Goal: Task Accomplishment & Management: Use online tool/utility

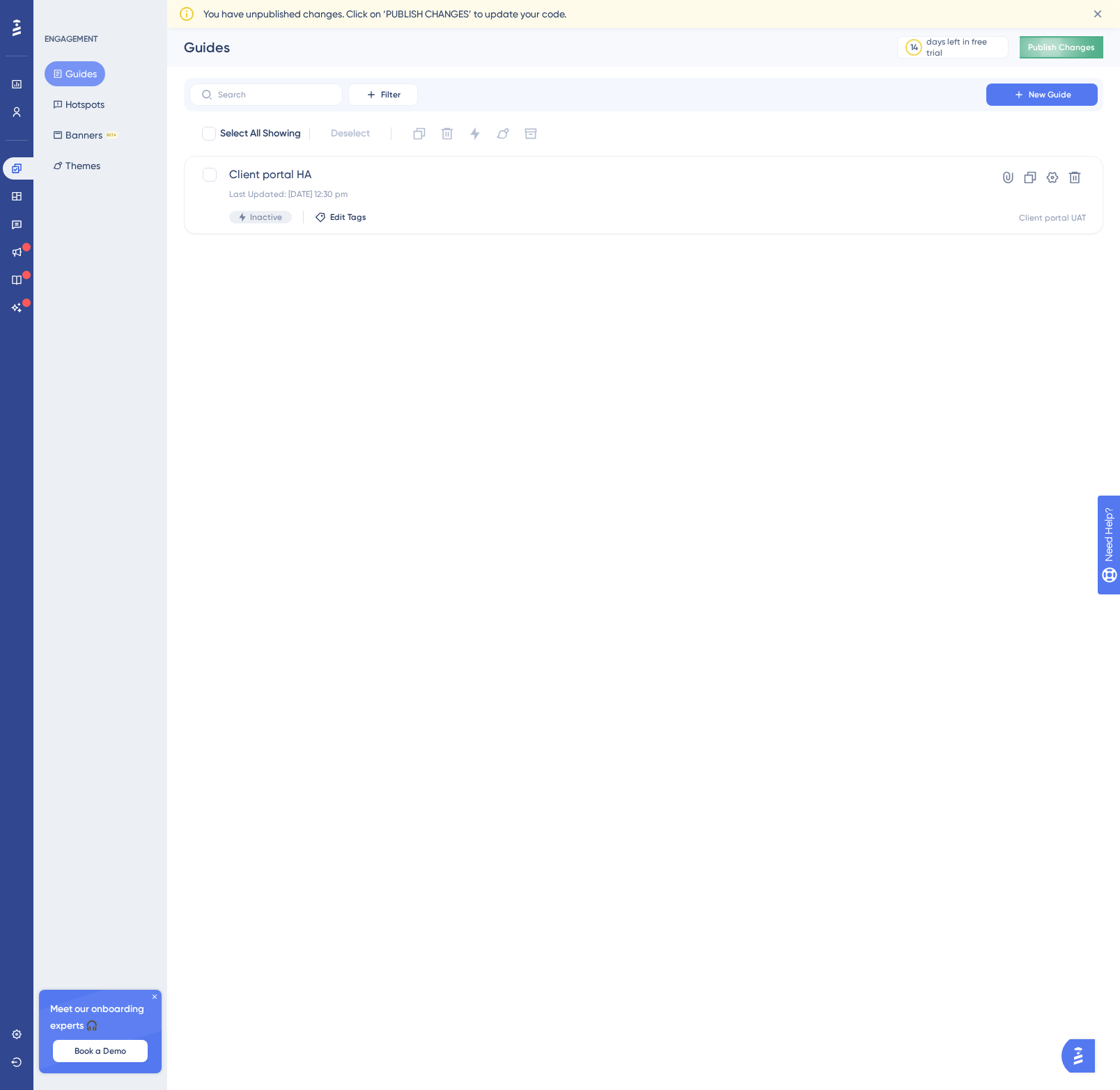
click at [1009, 49] on span "Publish Changes" at bounding box center [1061, 47] width 67 height 12
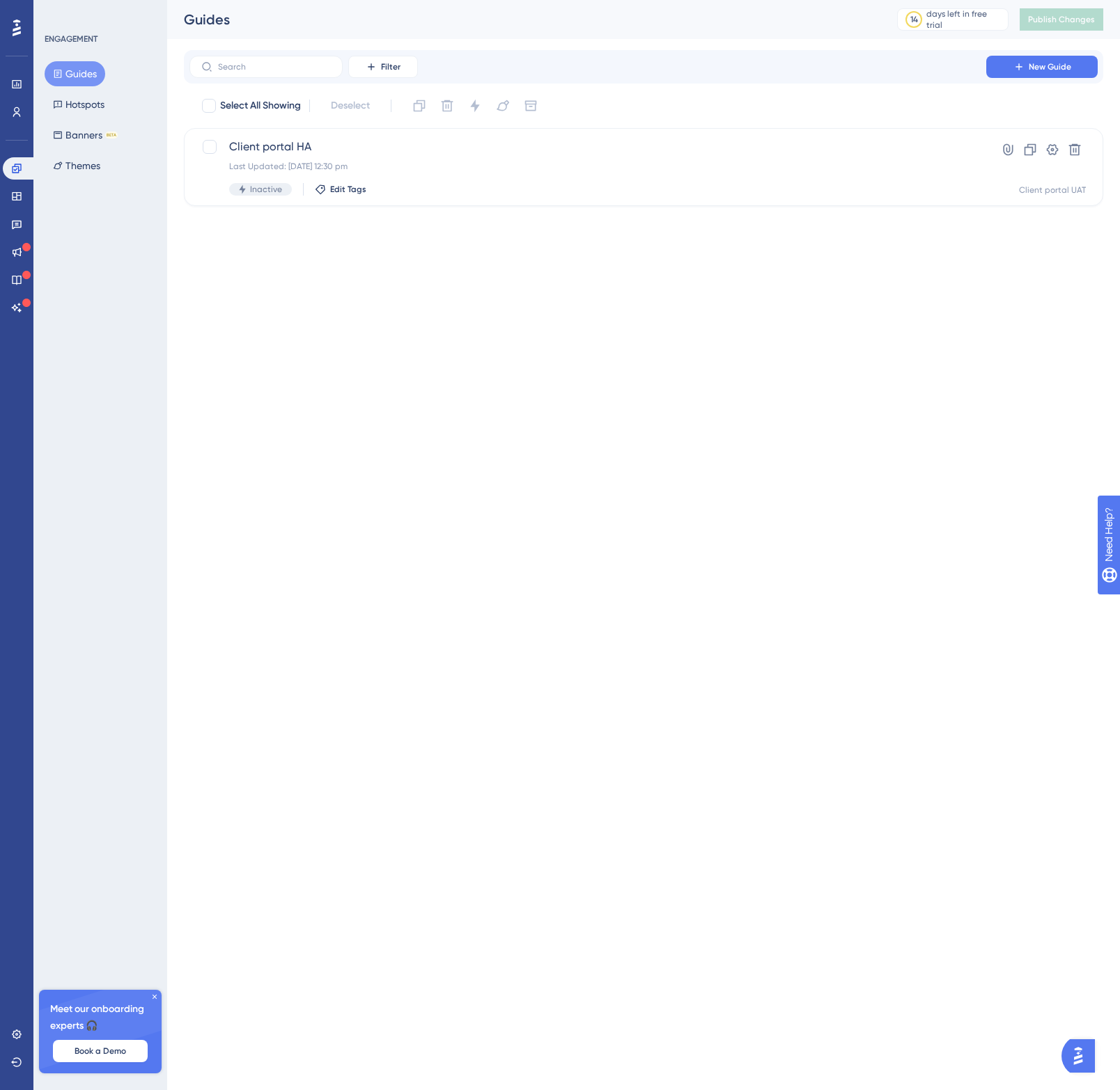
drag, startPoint x: 608, startPoint y: 307, endPoint x: 675, endPoint y: 212, distance: 116.2
click at [608, 251] on html "Performance Users Engagement Widgets Feedback Product Updates Knowledge Base AI…" at bounding box center [560, 125] width 1120 height 251
click at [101, 140] on button "Banners BETA" at bounding box center [85, 135] width 82 height 25
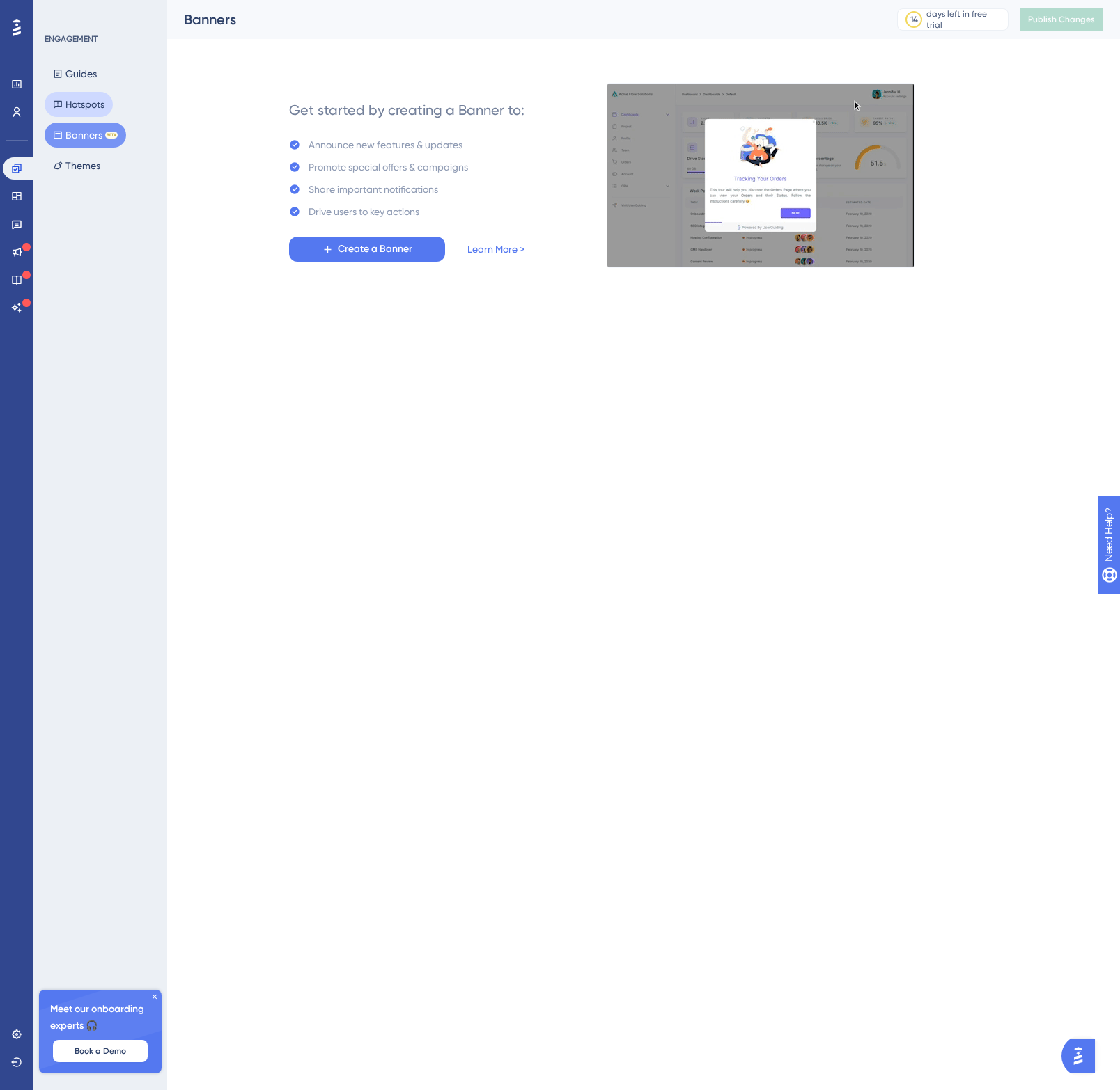
click at [95, 105] on button "Hotspots" at bounding box center [78, 105] width 68 height 25
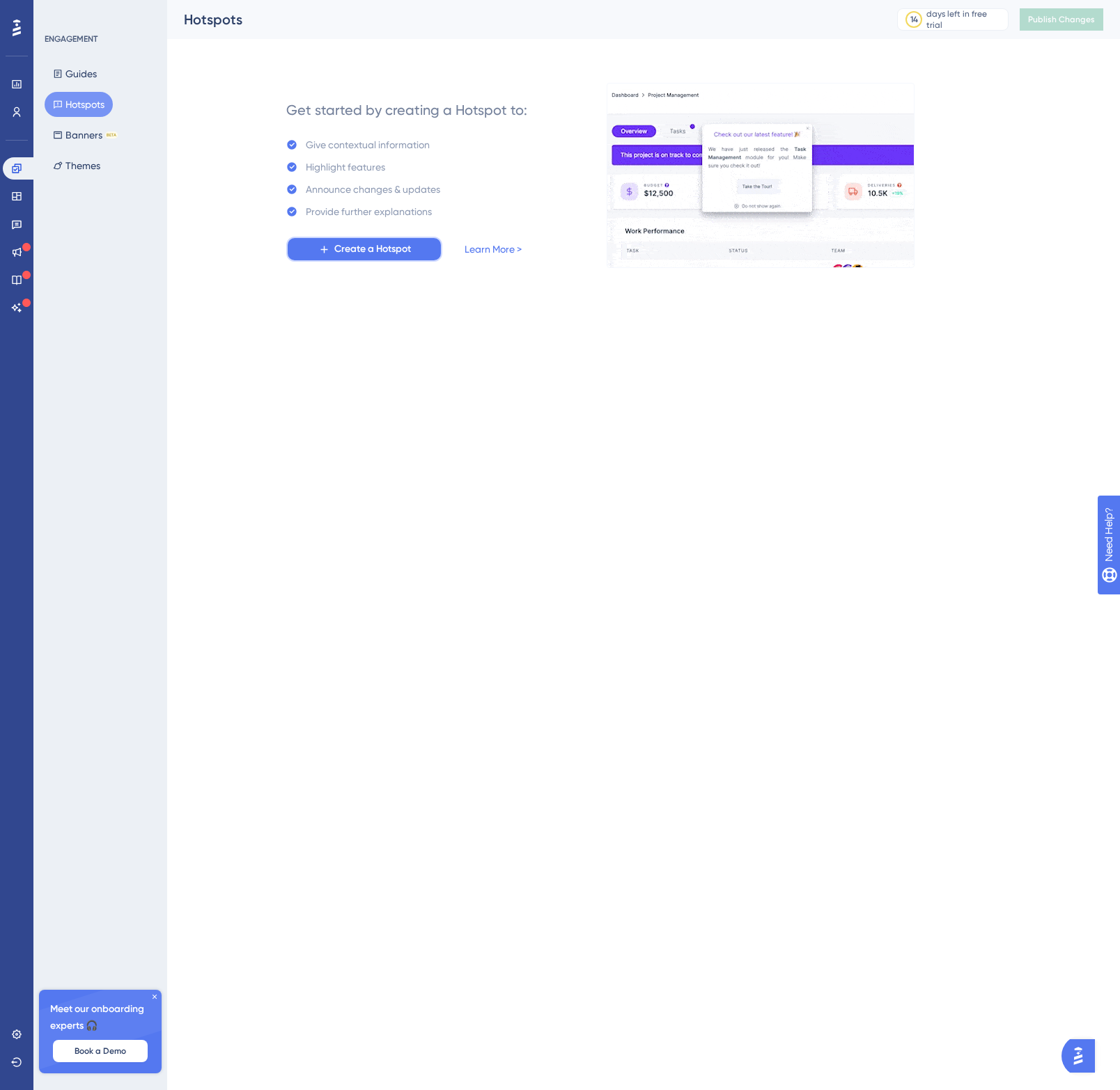
click at [393, 251] on span "Create a Hotspot" at bounding box center [373, 249] width 77 height 16
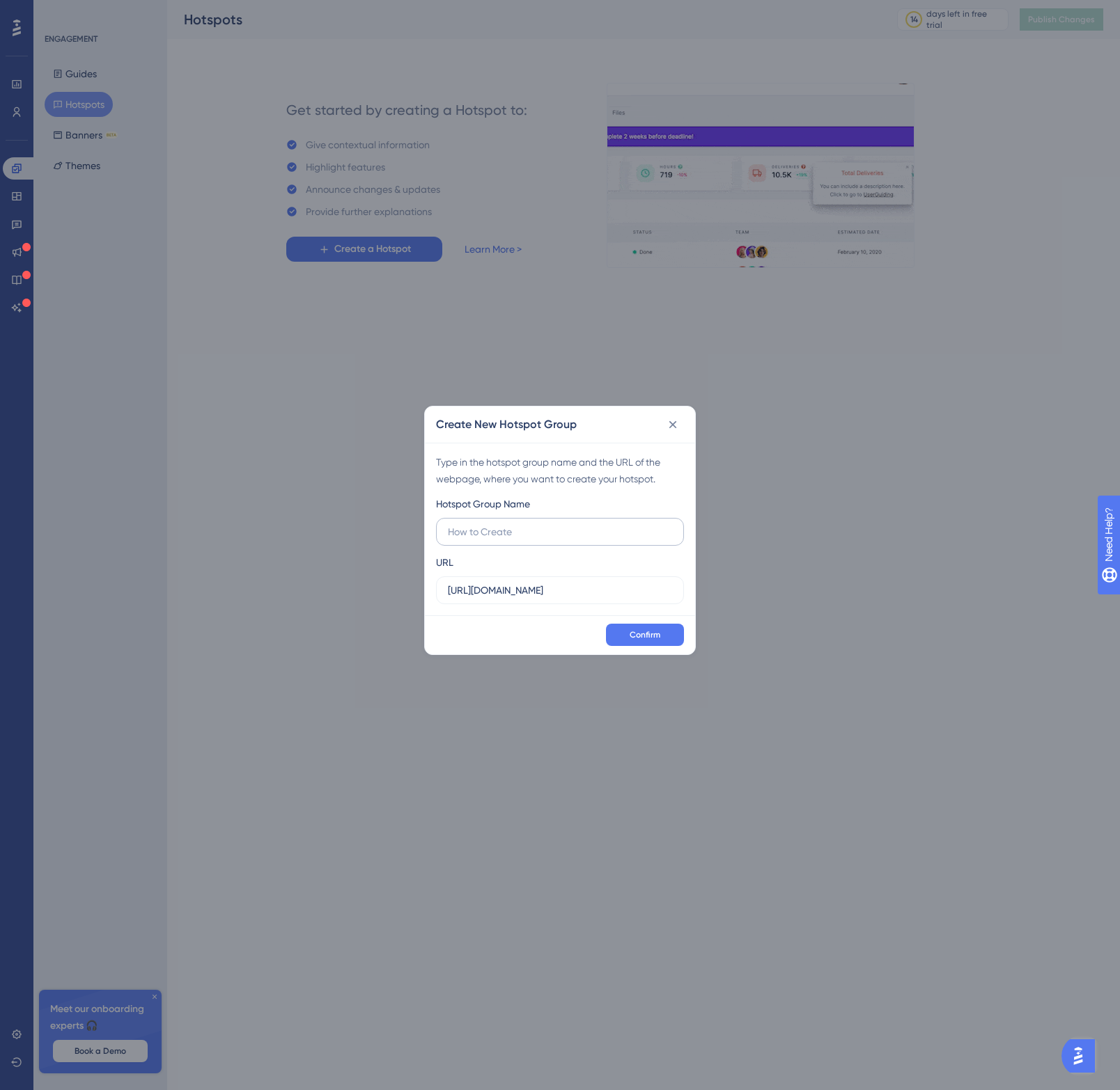
click at [552, 539] on label at bounding box center [560, 532] width 248 height 28
click at [552, 539] on input "text" at bounding box center [560, 532] width 224 height 15
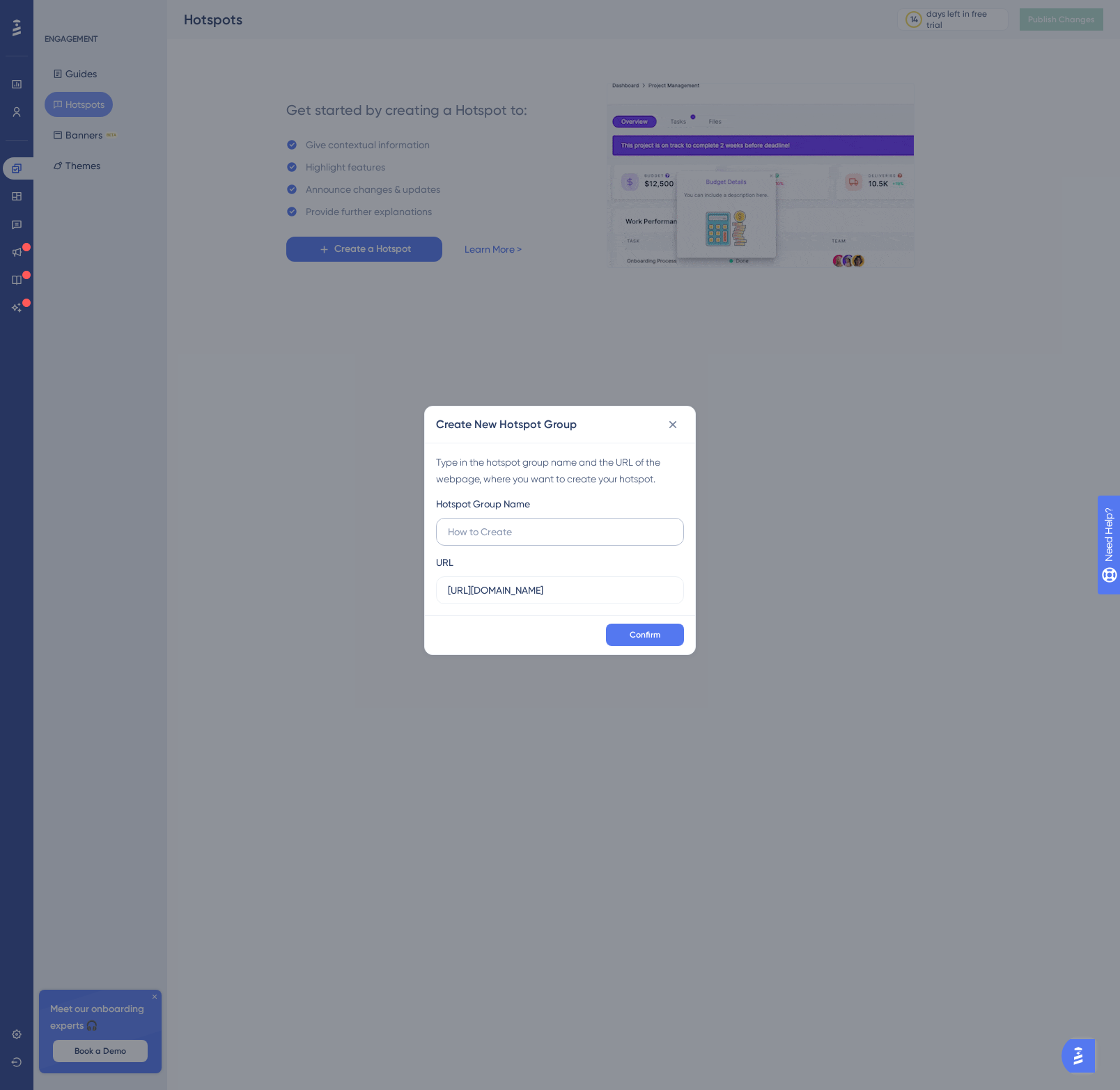
click at [552, 539] on label at bounding box center [560, 532] width 248 height 28
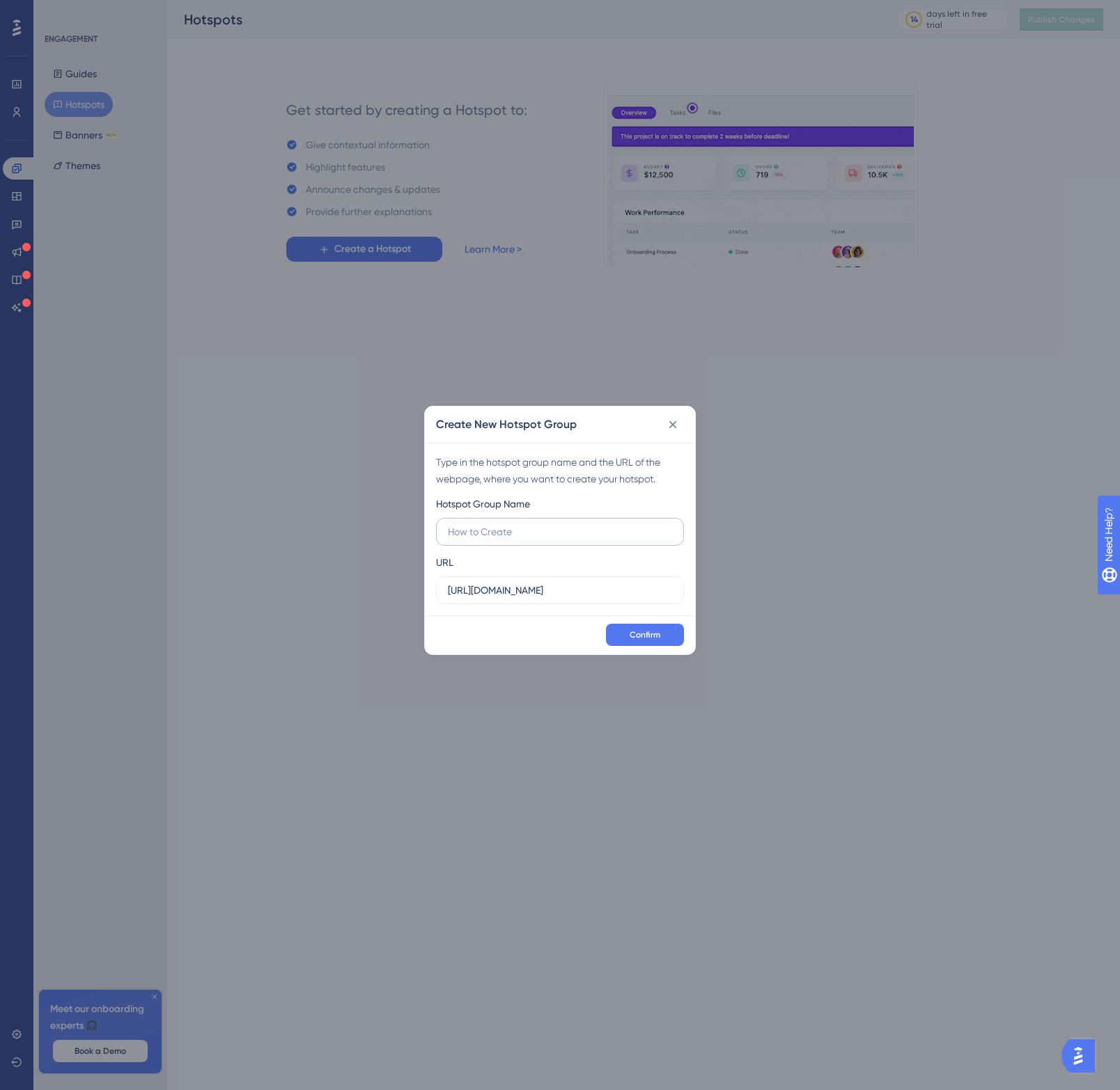
click at [552, 539] on input "text" at bounding box center [560, 532] width 224 height 15
type input "Bookings"
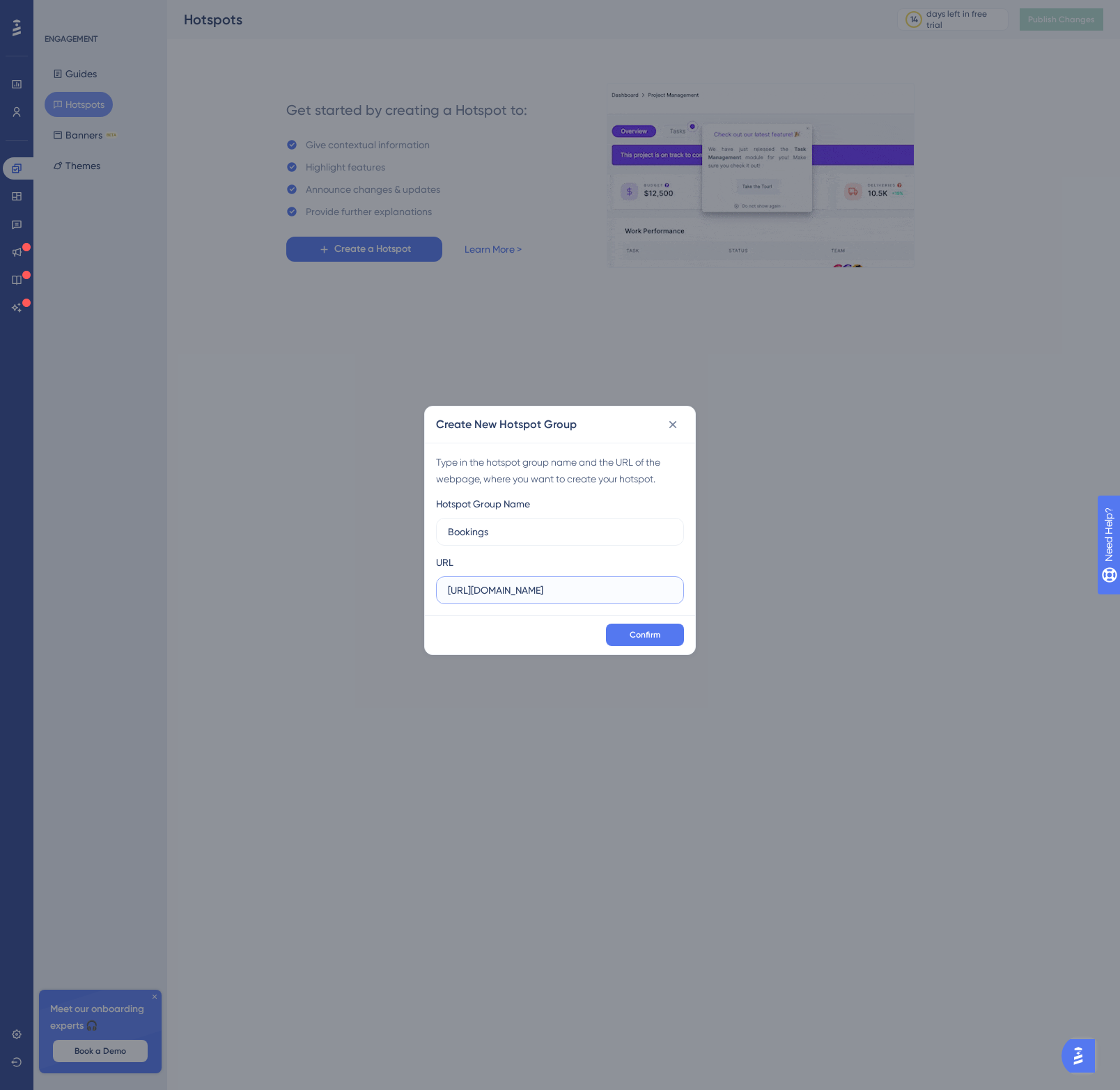
click at [553, 591] on input "[URL][DOMAIN_NAME]" at bounding box center [560, 590] width 224 height 15
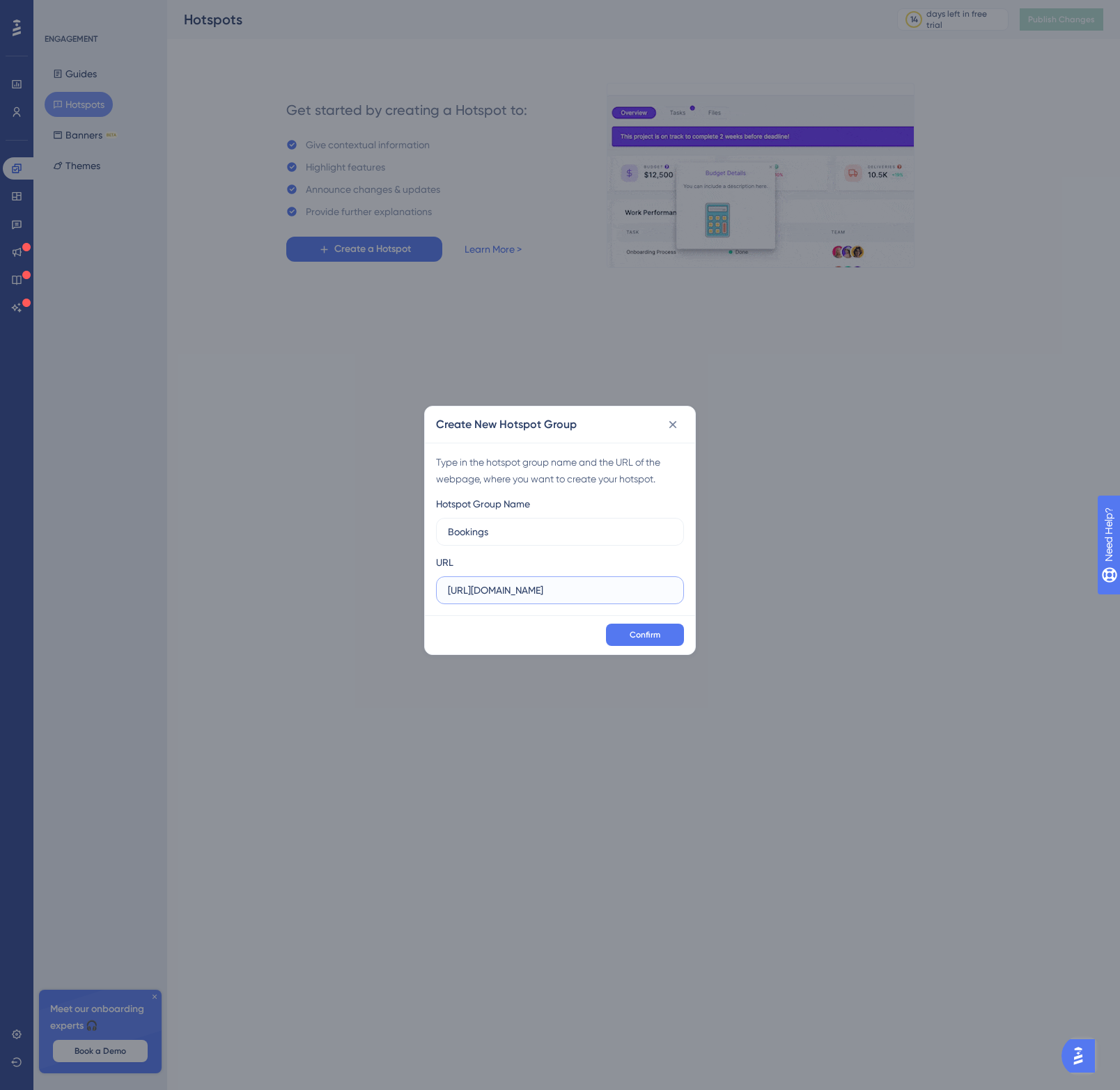
click at [555, 591] on input "[URL][DOMAIN_NAME]" at bounding box center [560, 590] width 224 height 15
paste input "/au/fleetx/booking"
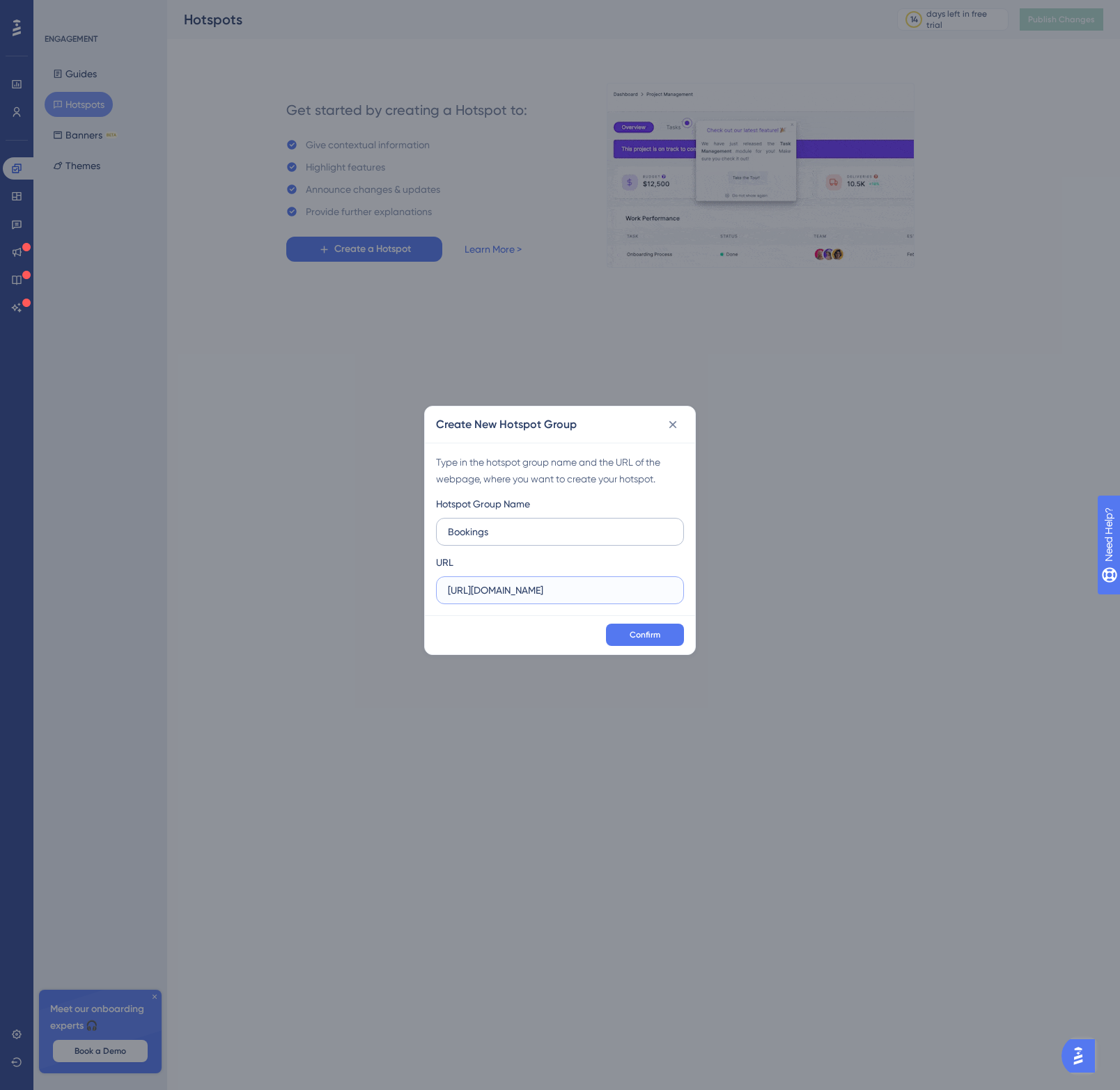
scroll to position [0, 32]
type input "[URL][DOMAIN_NAME]"
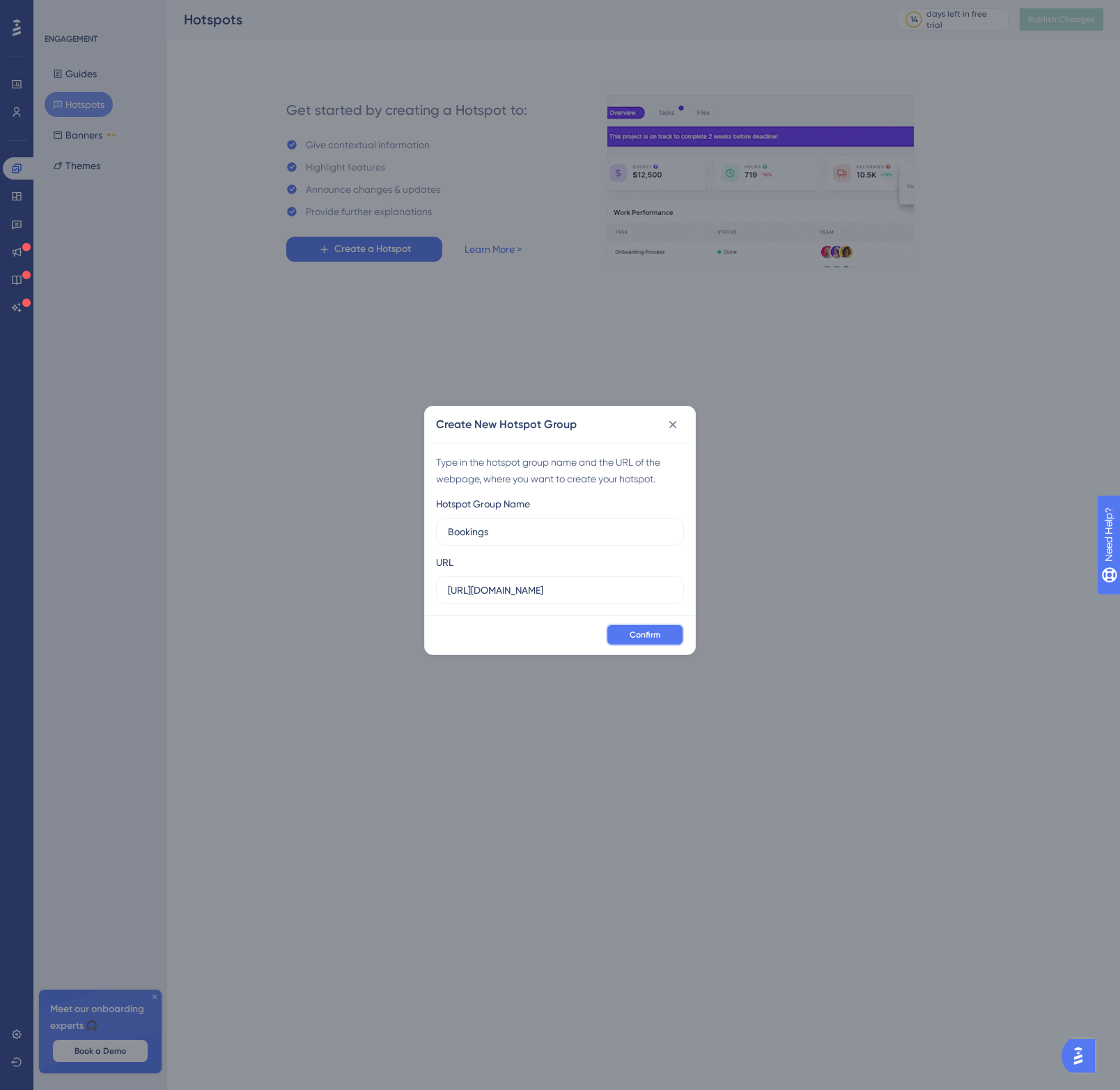
click at [657, 631] on span "Confirm" at bounding box center [645, 635] width 31 height 12
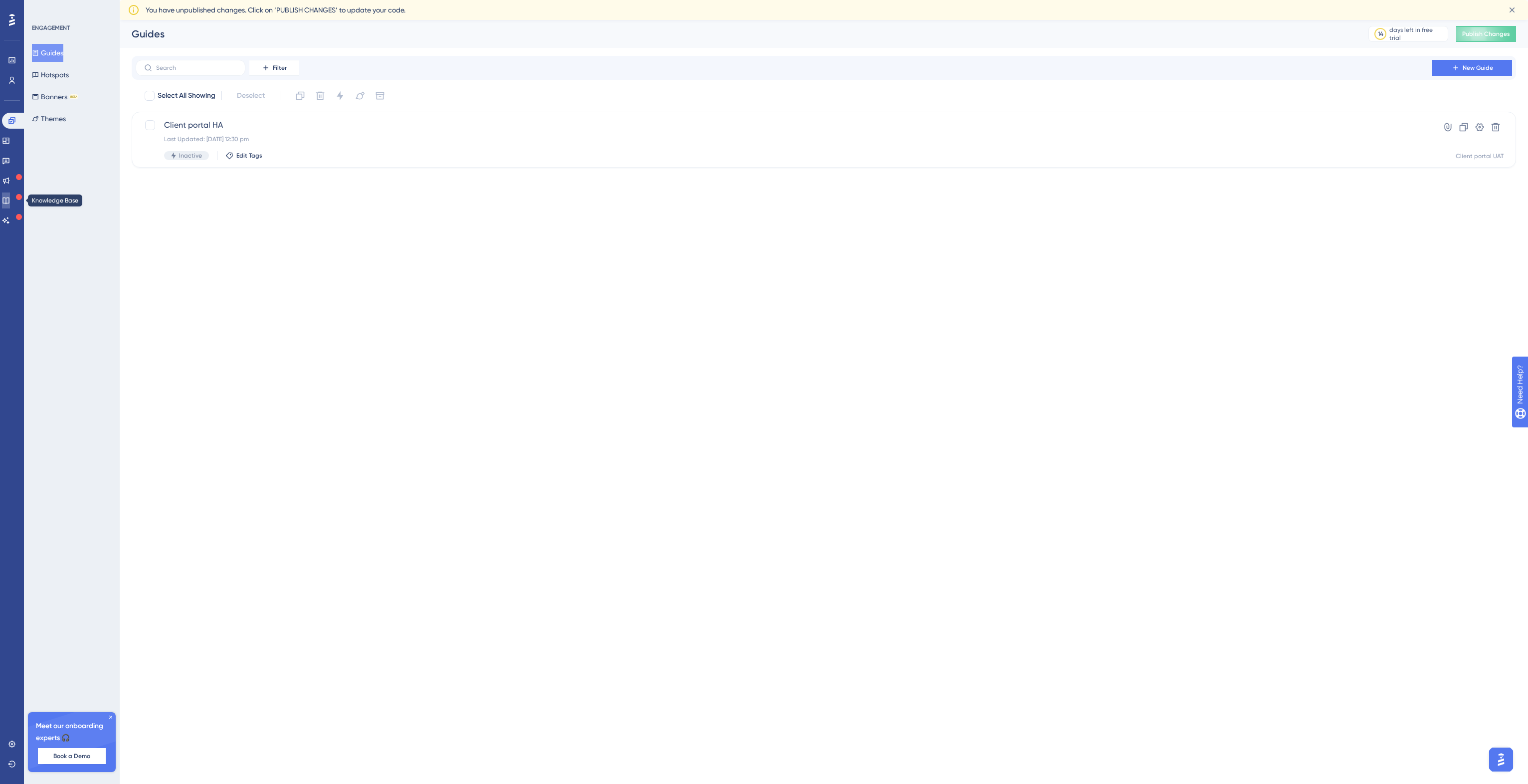
click at [9, 198] on icon at bounding box center [6, 200] width 6 height 6
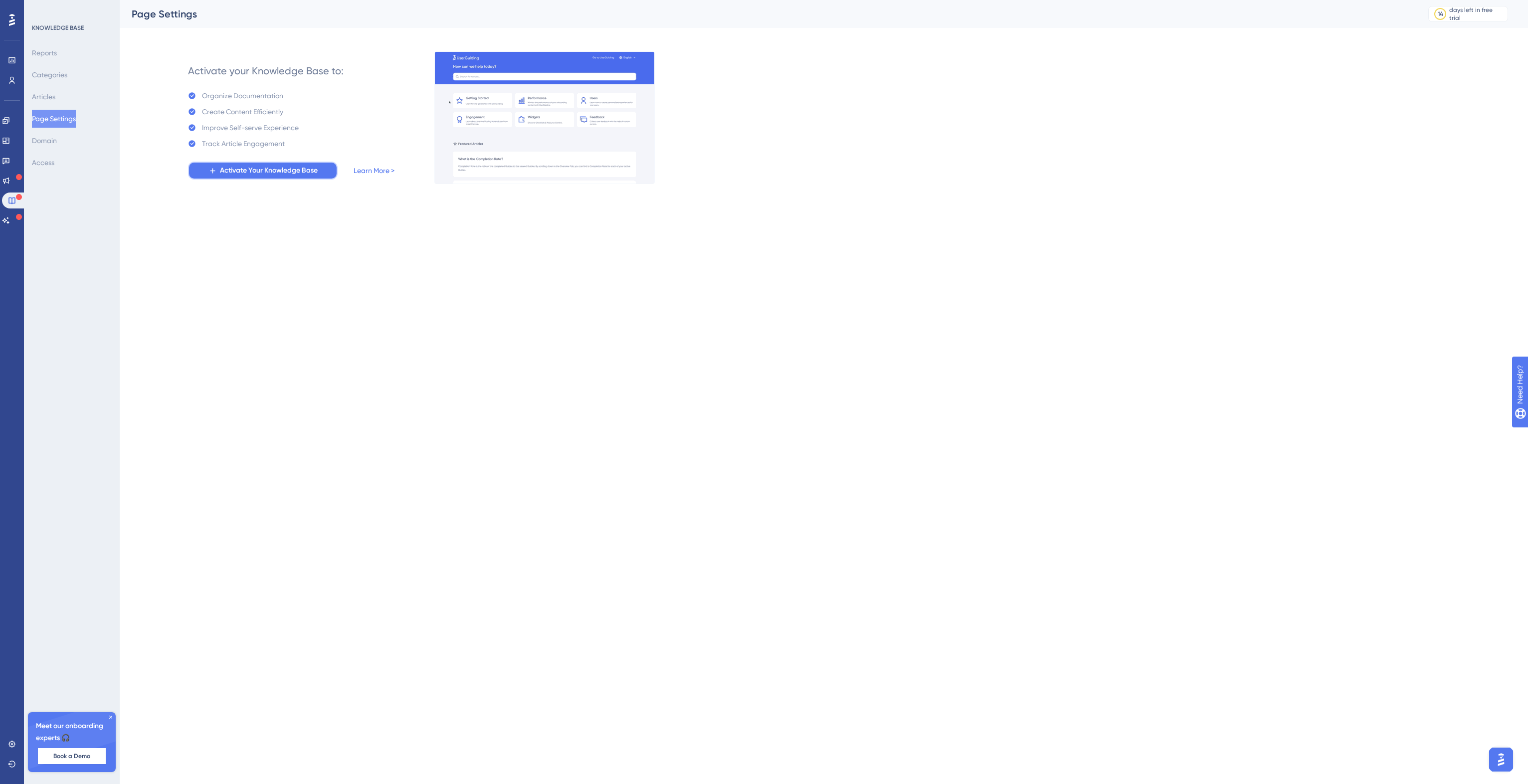
click at [258, 173] on span "Activate Your Knowledge Base" at bounding box center [269, 170] width 98 height 12
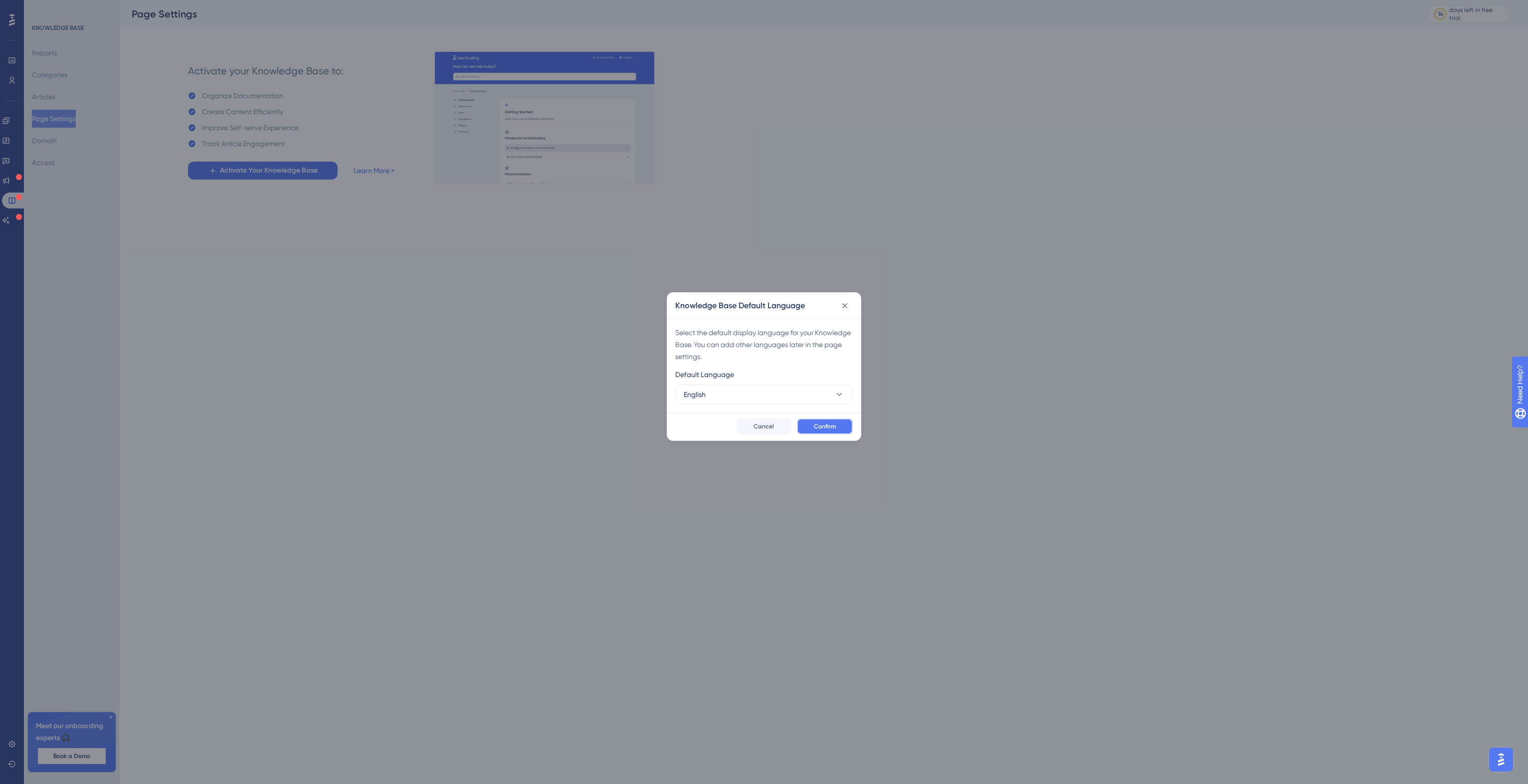
click at [817, 427] on span "Confirm" at bounding box center [825, 427] width 22 height 8
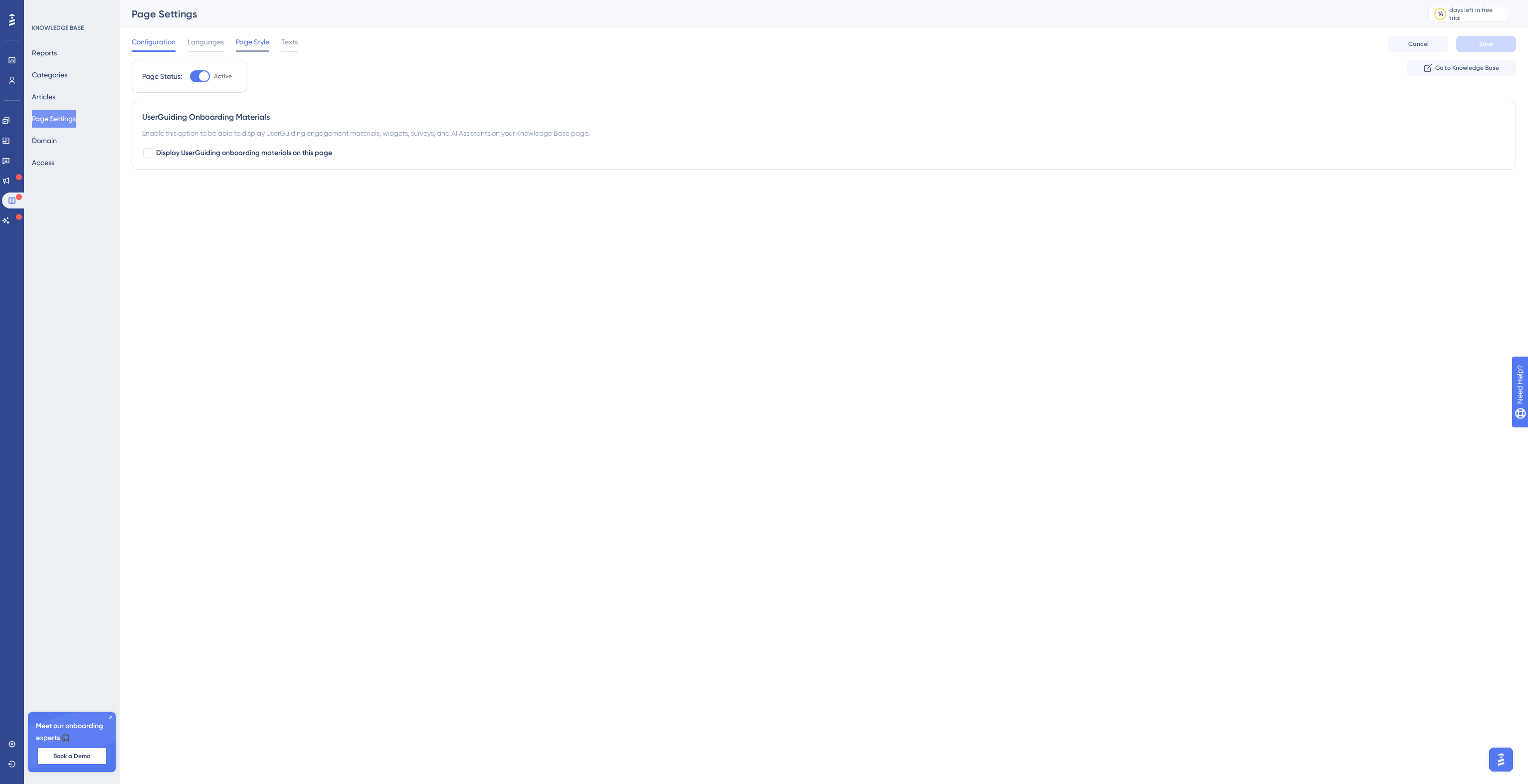
click at [258, 46] on span "Page Style" at bounding box center [253, 41] width 34 height 12
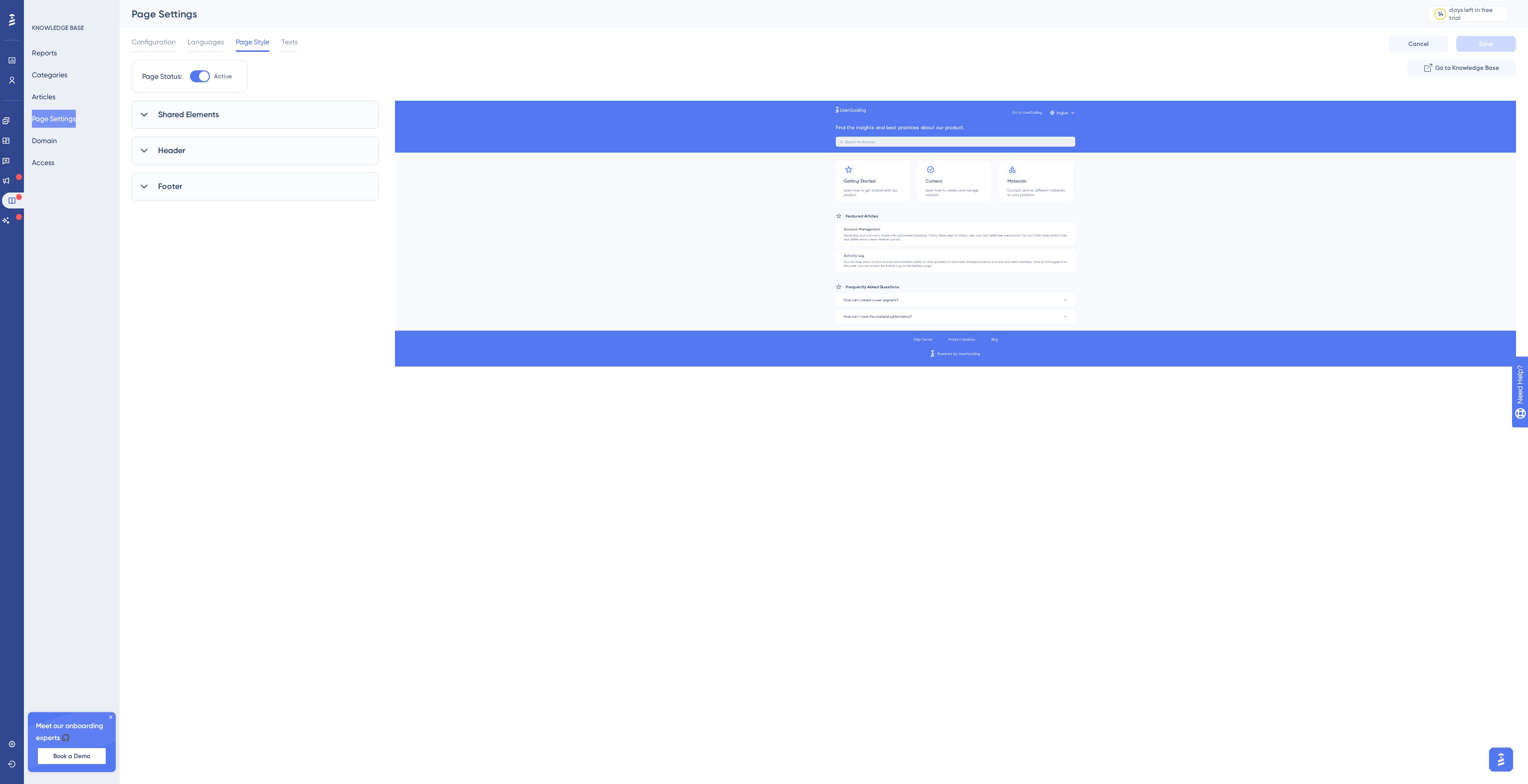
click at [194, 113] on span "Shared Elements" at bounding box center [189, 114] width 61 height 12
click at [189, 455] on div "Header" at bounding box center [255, 449] width 247 height 28
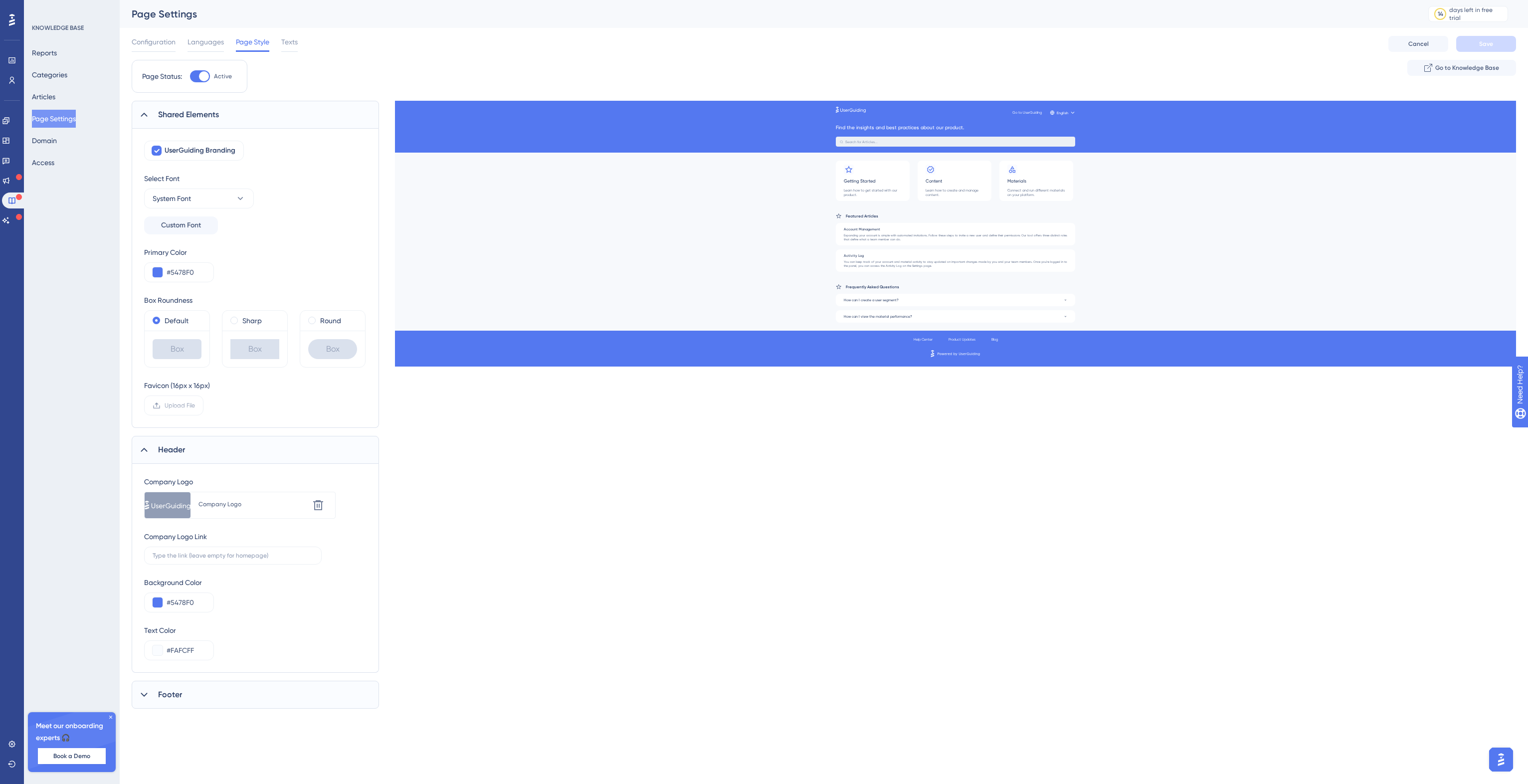
click at [189, 688] on div "Footer" at bounding box center [255, 695] width 247 height 28
click at [292, 44] on span "Texts" at bounding box center [290, 41] width 17 height 12
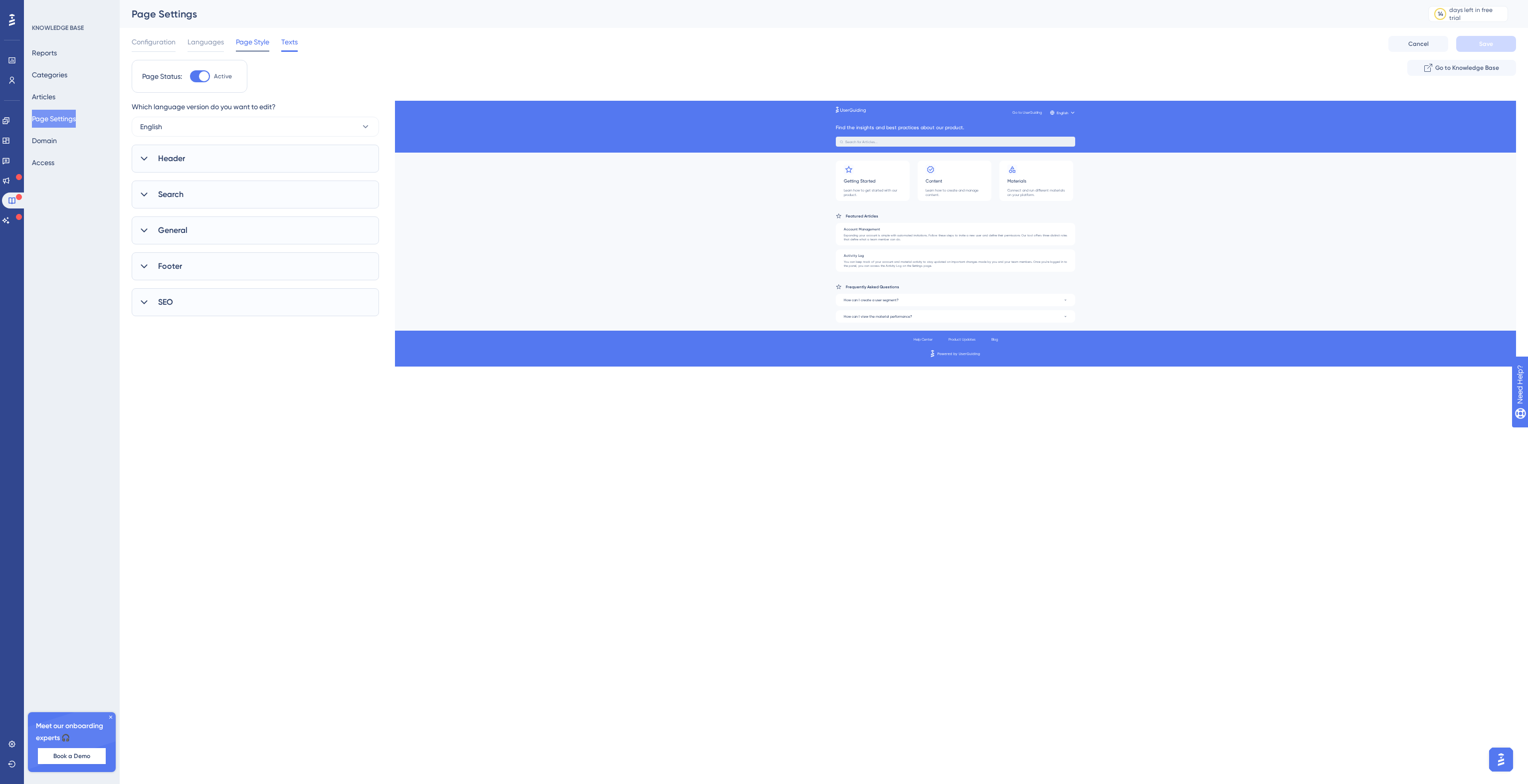
click at [262, 42] on span "Page Style" at bounding box center [253, 41] width 34 height 12
click at [189, 40] on span "Languages" at bounding box center [205, 41] width 36 height 12
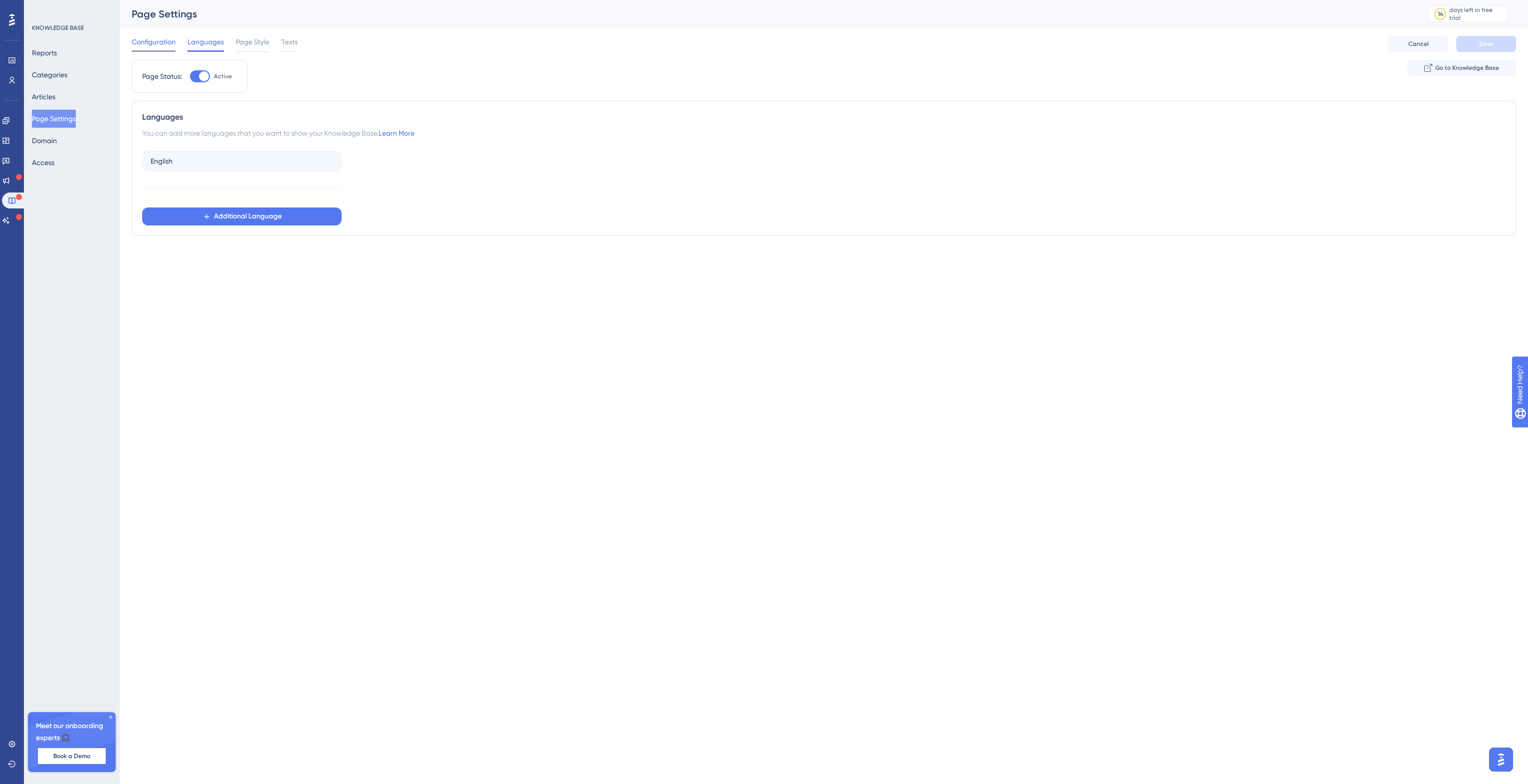
click at [146, 41] on span "Configuration" at bounding box center [154, 41] width 44 height 12
click at [50, 59] on button "Reports" at bounding box center [44, 53] width 25 height 18
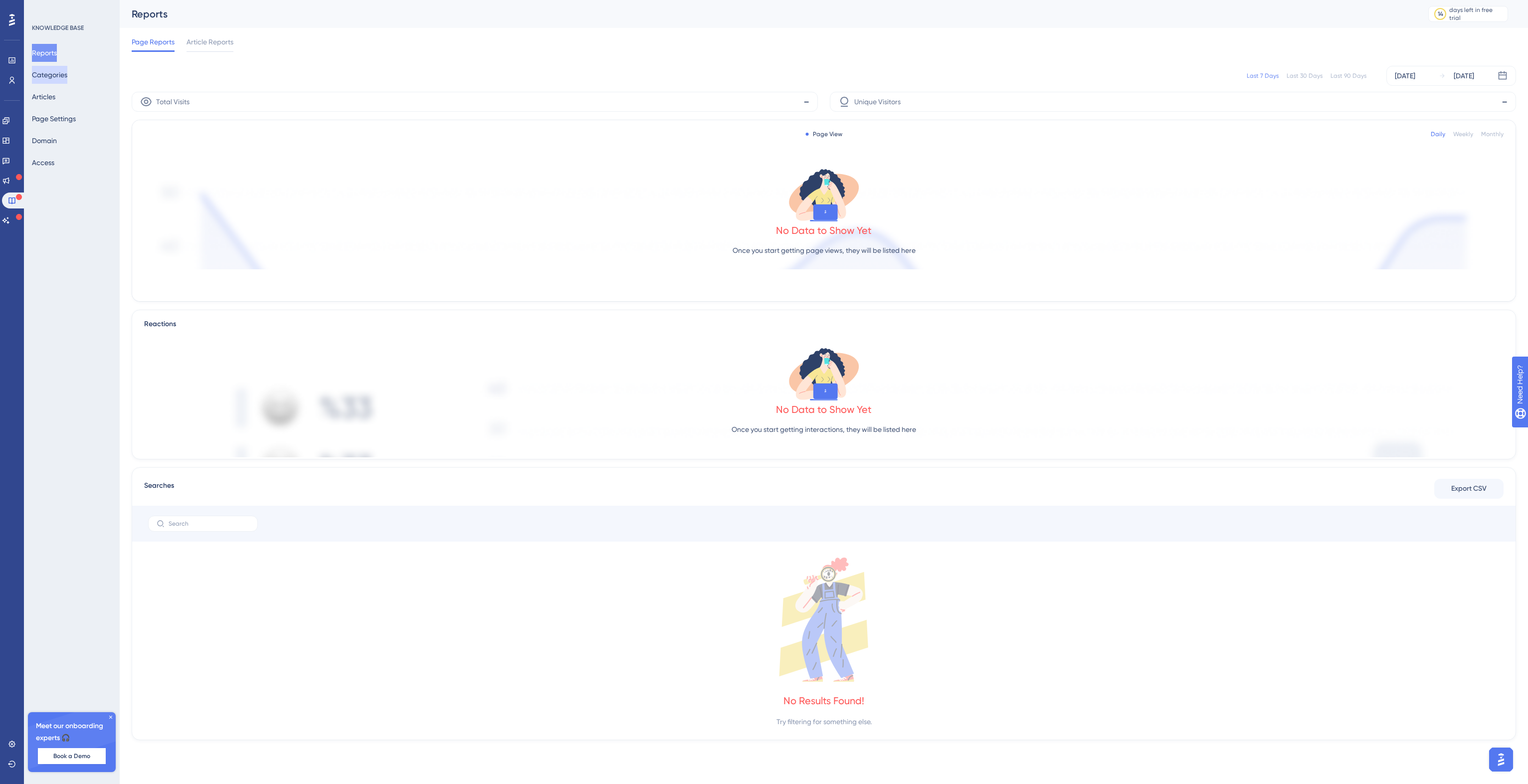
click at [66, 75] on button "Categories" at bounding box center [49, 75] width 35 height 18
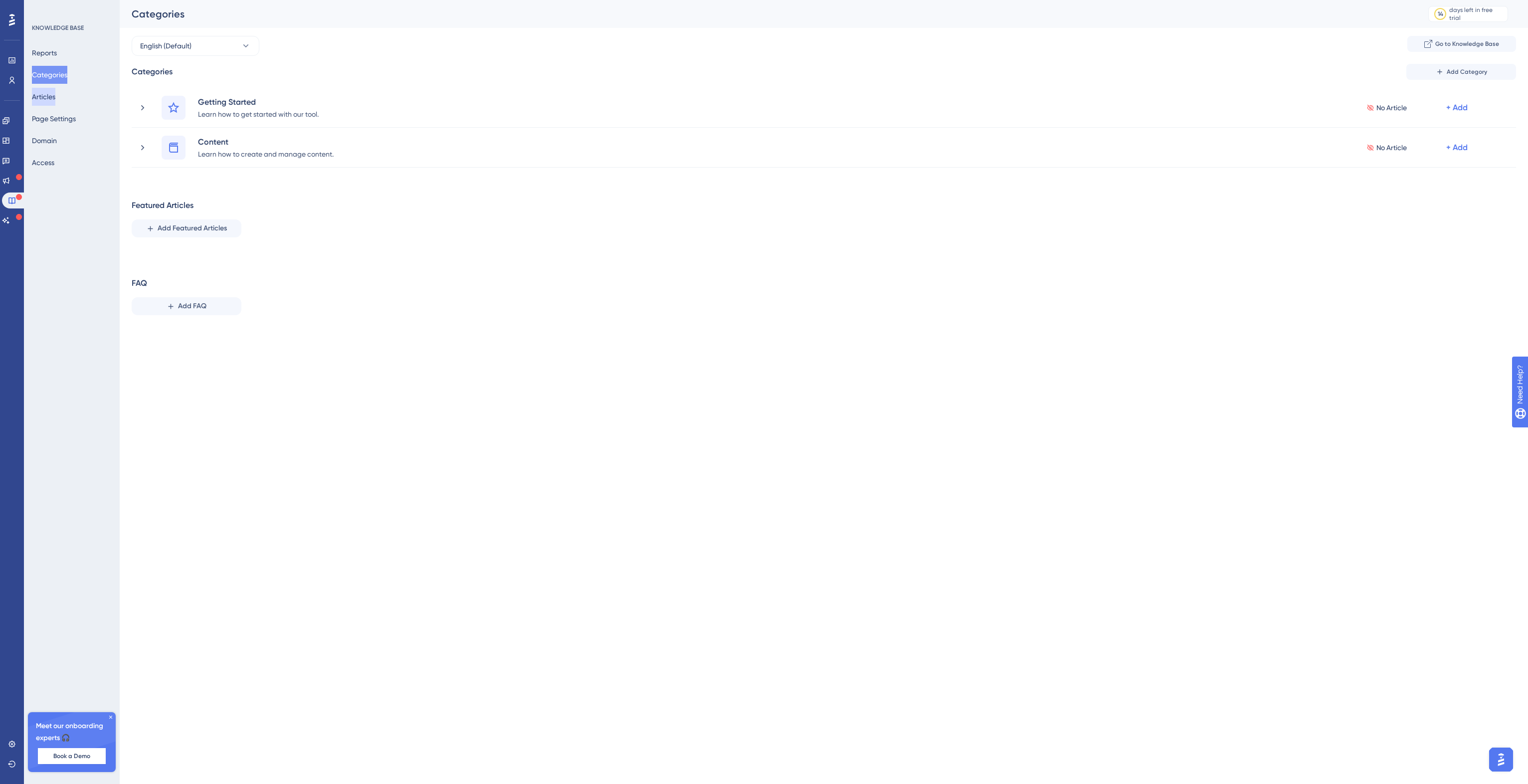
click at [55, 98] on button "Articles" at bounding box center [43, 96] width 23 height 18
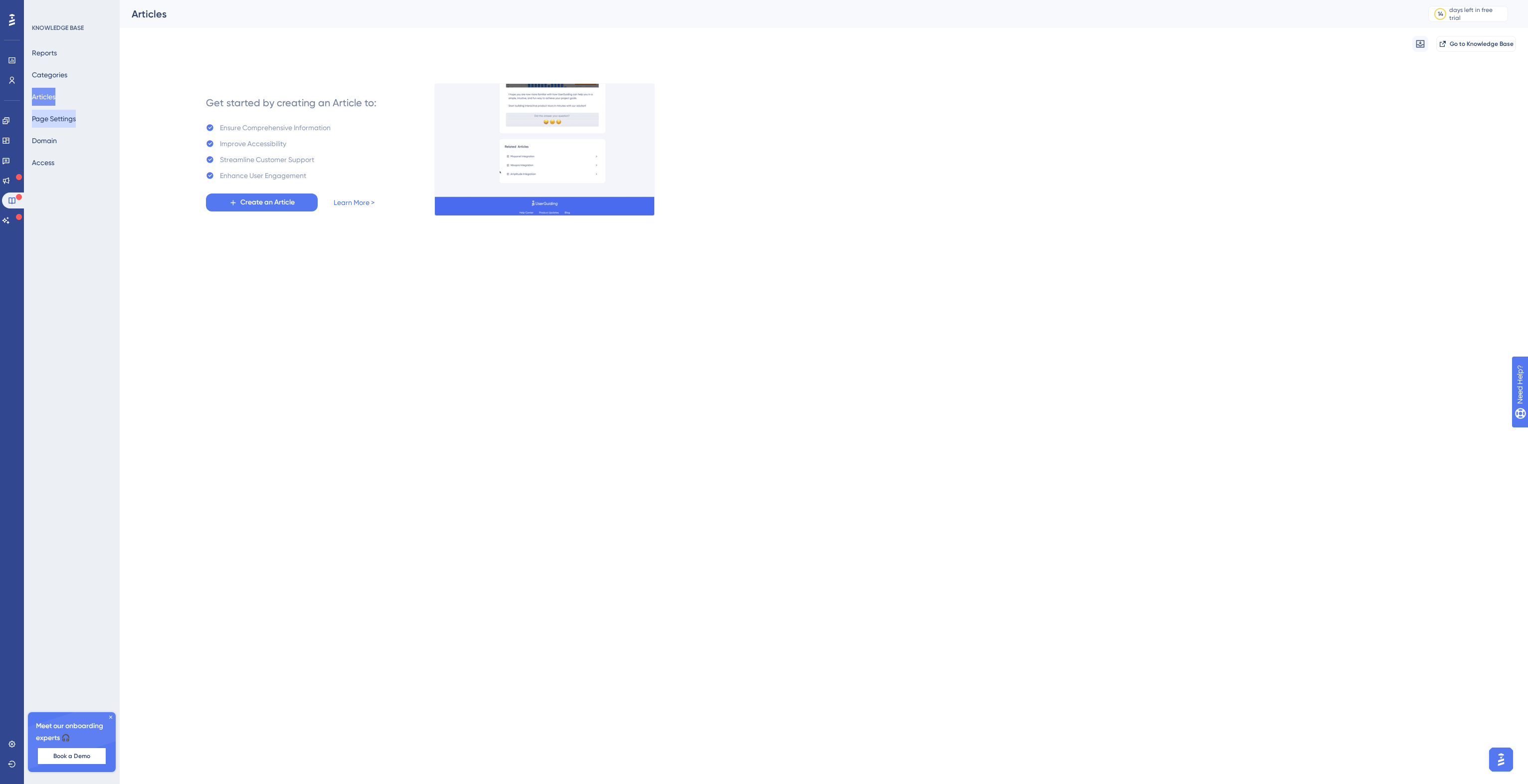
click at [66, 119] on button "Page Settings" at bounding box center [54, 118] width 44 height 18
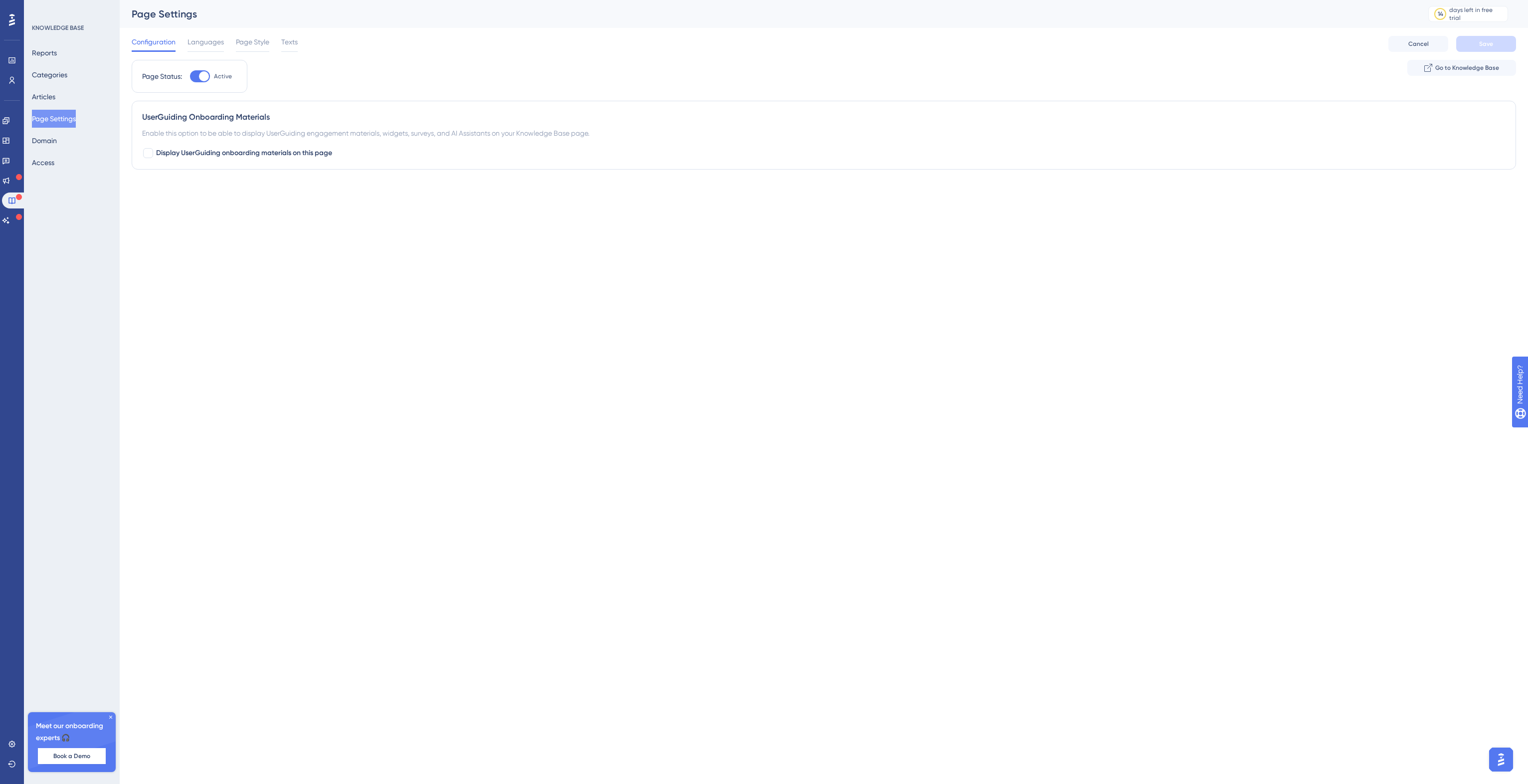
click at [74, 142] on div "Reports Categories Articles Page Settings Domain Access" at bounding box center [72, 107] width 81 height 127
click at [57, 145] on button "Domain" at bounding box center [44, 140] width 25 height 18
click at [48, 166] on button "Access" at bounding box center [43, 162] width 23 height 18
click at [51, 120] on button "Page Settings" at bounding box center [54, 118] width 44 height 18
click at [55, 97] on button "Articles" at bounding box center [43, 96] width 23 height 18
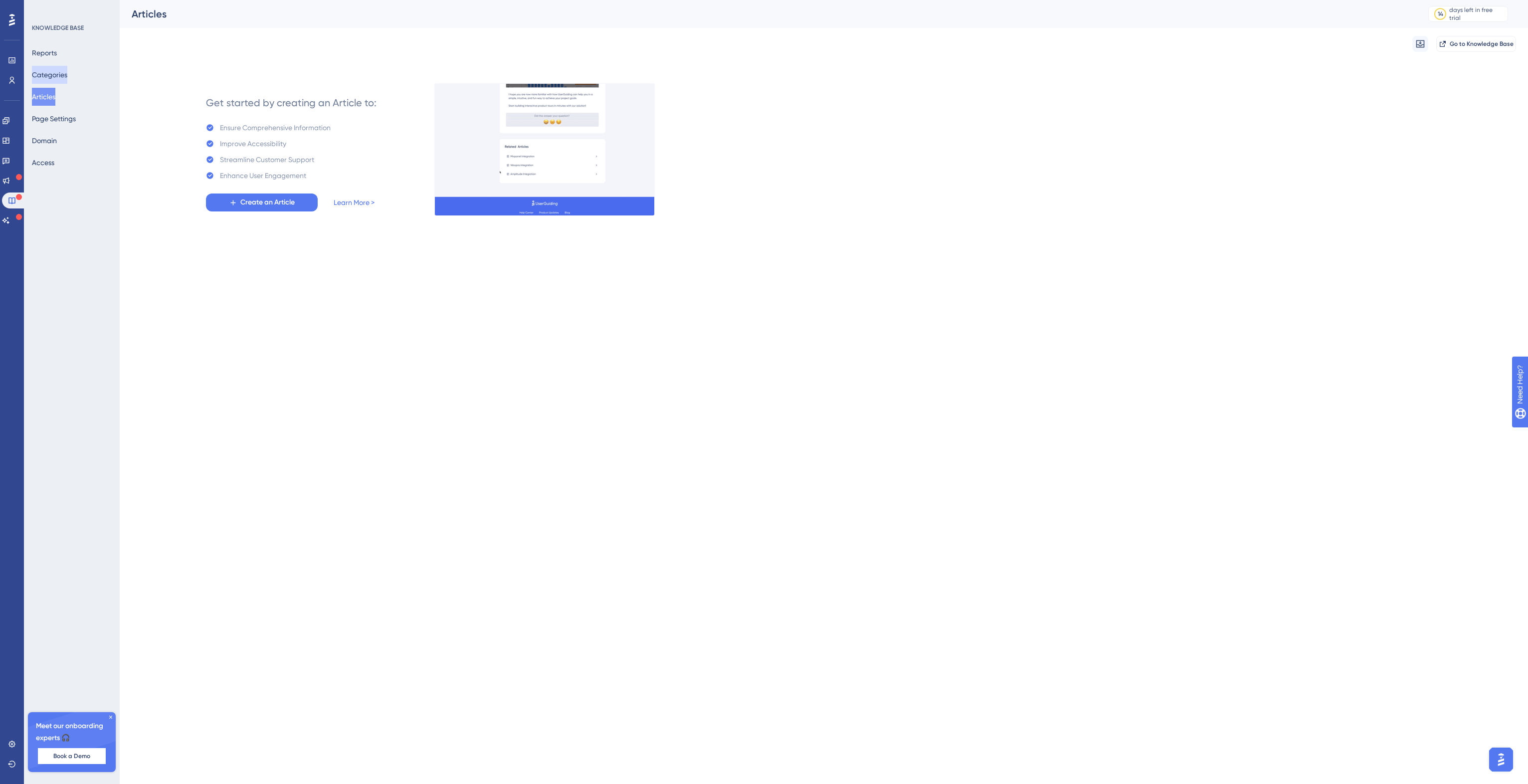
click at [67, 72] on button "Categories" at bounding box center [49, 75] width 35 height 18
